Goal: Transaction & Acquisition: Download file/media

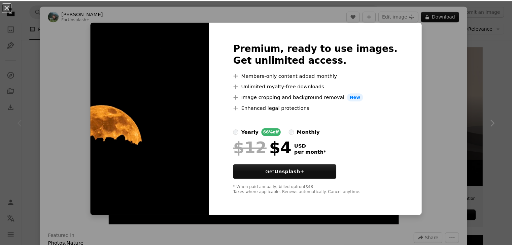
scroll to position [122, 0]
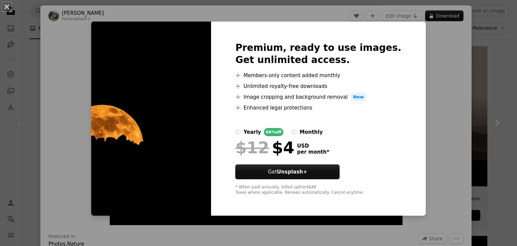
click at [437, 36] on div "An X shape Premium, ready to use images. Get unlimited access. A plus sign Memb…" at bounding box center [258, 123] width 517 height 246
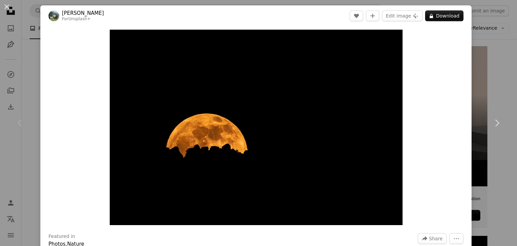
click at [503, 37] on div "An X shape Chevron left Chevron right [PERSON_NAME] For Unsplash+ A heart A plu…" at bounding box center [258, 123] width 517 height 246
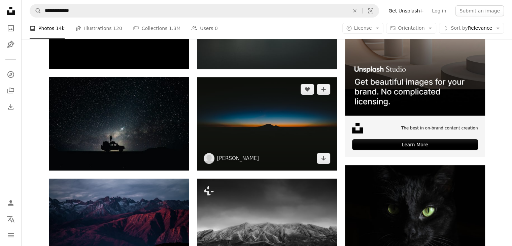
scroll to position [200, 0]
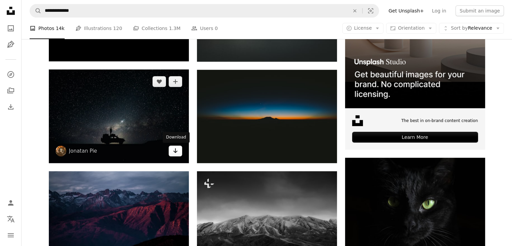
click at [176, 150] on icon "Arrow pointing down" at bounding box center [175, 151] width 5 height 8
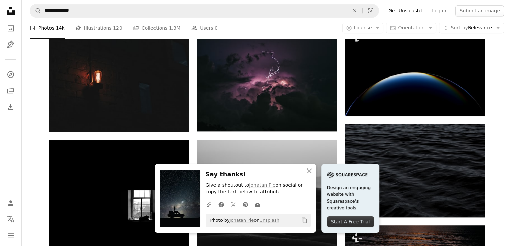
scroll to position [538, 0]
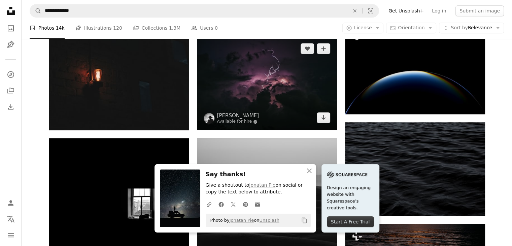
click at [218, 126] on img at bounding box center [267, 82] width 140 height 93
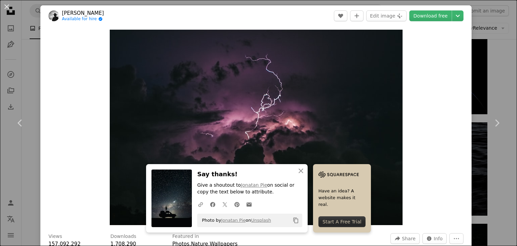
click at [480, 21] on div "An X shape Chevron left Chevron right [PERSON_NAME] Available for hire A checkm…" at bounding box center [258, 123] width 517 height 246
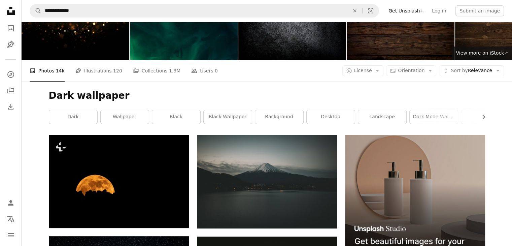
scroll to position [33, 0]
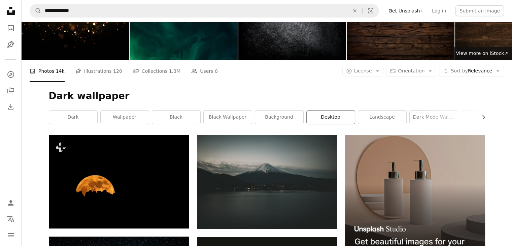
click at [337, 121] on link "desktop" at bounding box center [331, 116] width 48 height 13
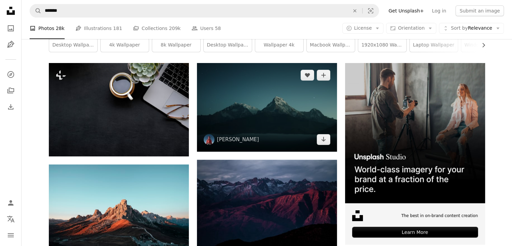
scroll to position [109, 0]
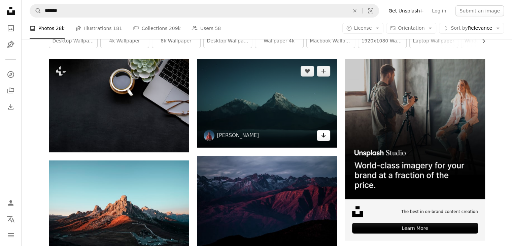
click at [326, 135] on icon "Arrow pointing down" at bounding box center [323, 135] width 5 height 8
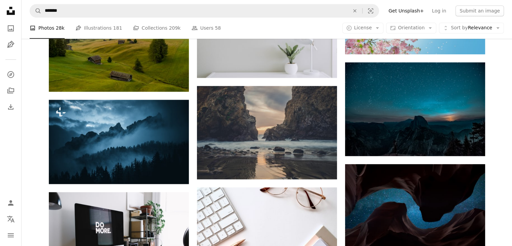
scroll to position [472, 0]
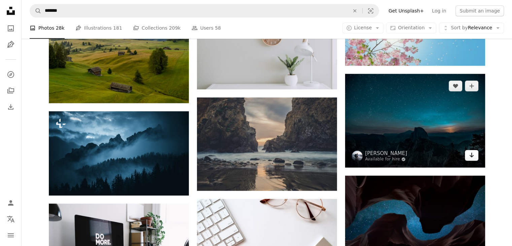
click at [474, 158] on icon "Arrow pointing down" at bounding box center [471, 155] width 5 height 8
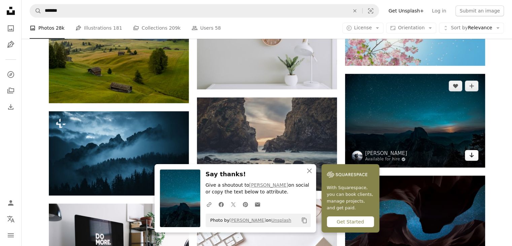
scroll to position [557, 0]
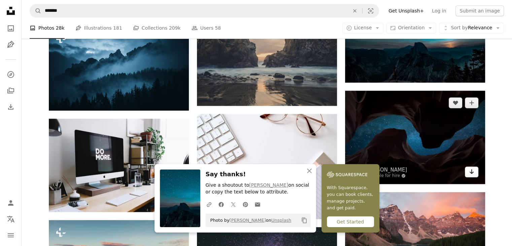
click at [478, 175] on link "Arrow pointing down" at bounding box center [471, 171] width 13 height 11
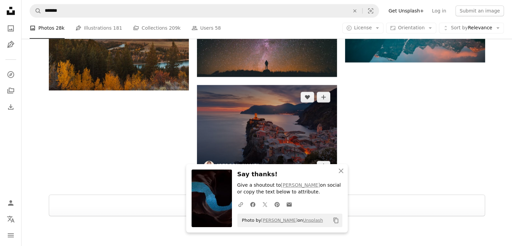
scroll to position [721, 0]
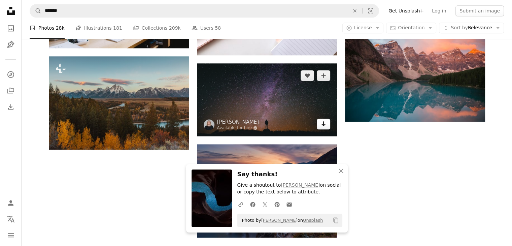
click at [325, 127] on icon "Arrow pointing down" at bounding box center [323, 124] width 5 height 8
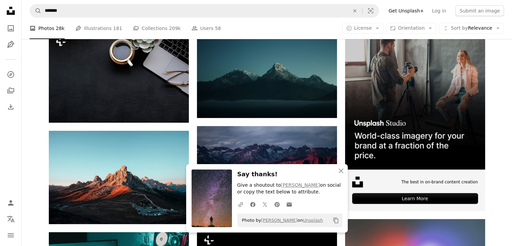
scroll to position [0, 0]
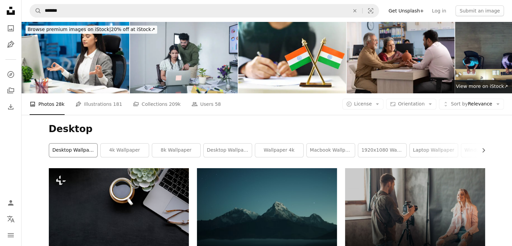
click at [67, 144] on link "desktop wallpaper" at bounding box center [73, 150] width 48 height 13
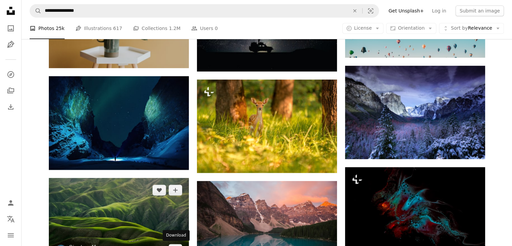
scroll to position [393, 0]
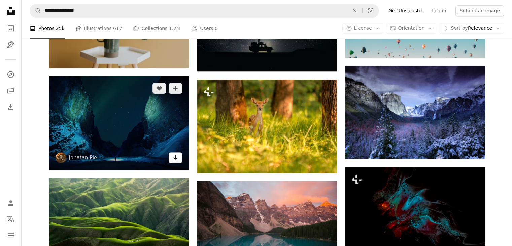
click at [174, 157] on icon "Arrow pointing down" at bounding box center [175, 157] width 5 height 8
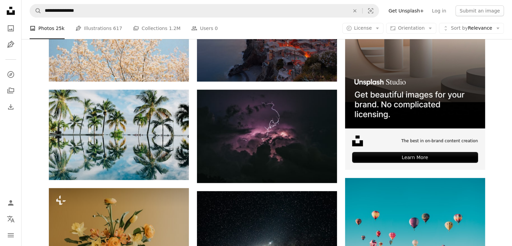
scroll to position [0, 0]
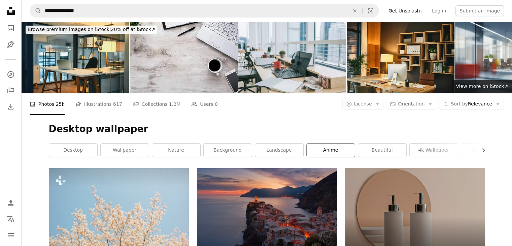
click at [337, 153] on link "anime" at bounding box center [331, 150] width 48 height 13
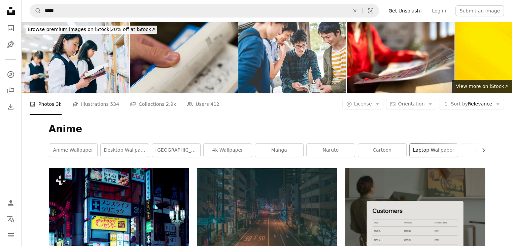
click at [422, 150] on link "laptop wallpaper" at bounding box center [434, 150] width 48 height 13
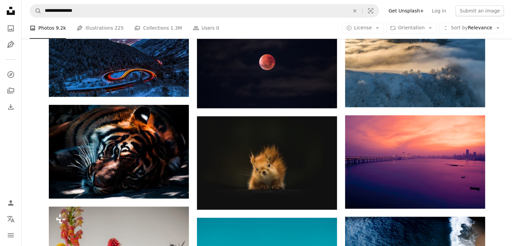
scroll to position [561, 0]
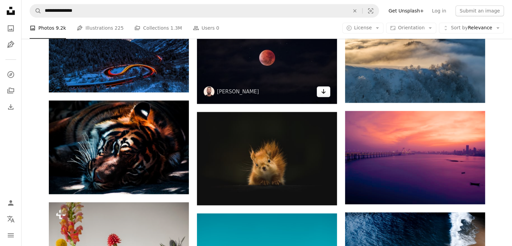
click at [325, 95] on icon "Arrow pointing down" at bounding box center [323, 91] width 5 height 8
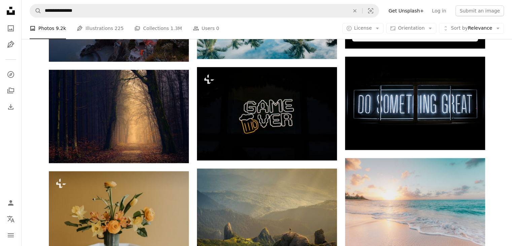
scroll to position [301, 0]
